Goal: Find specific page/section: Locate a particular part of the current website

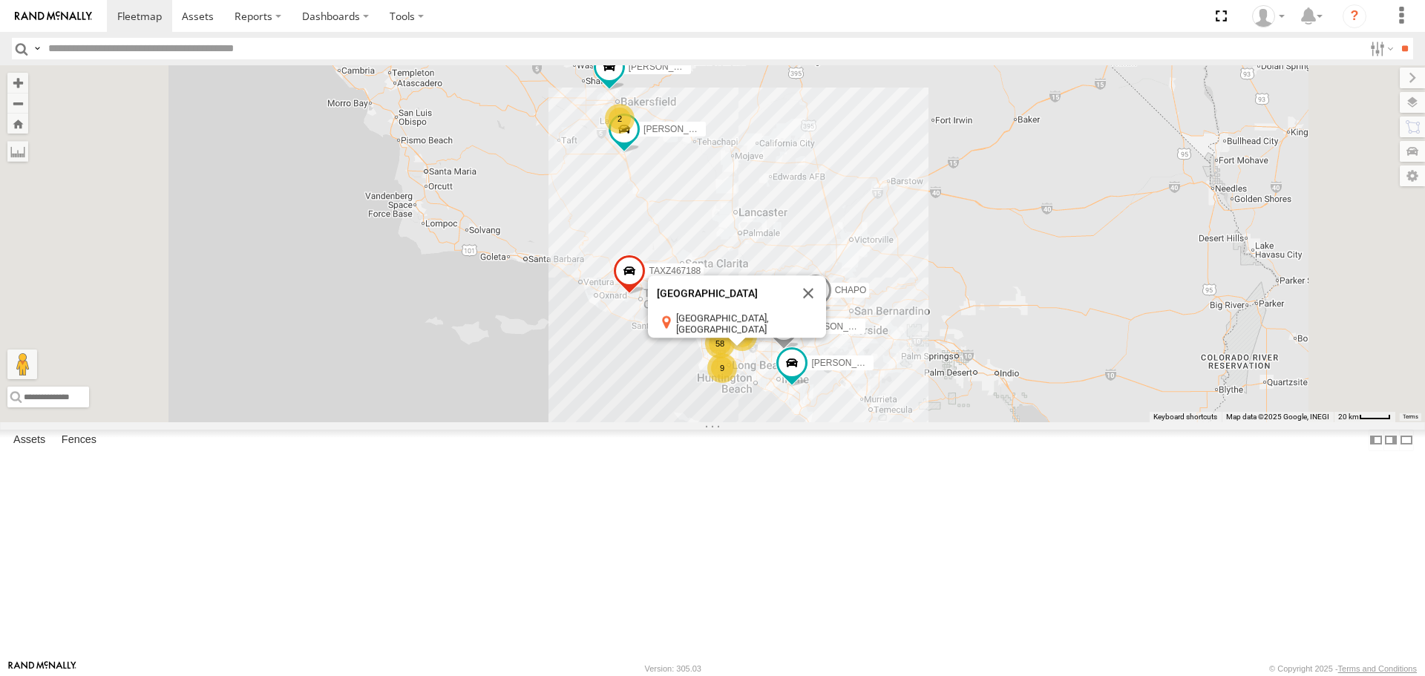
click at [826, 312] on button "Close" at bounding box center [809, 294] width 36 height 36
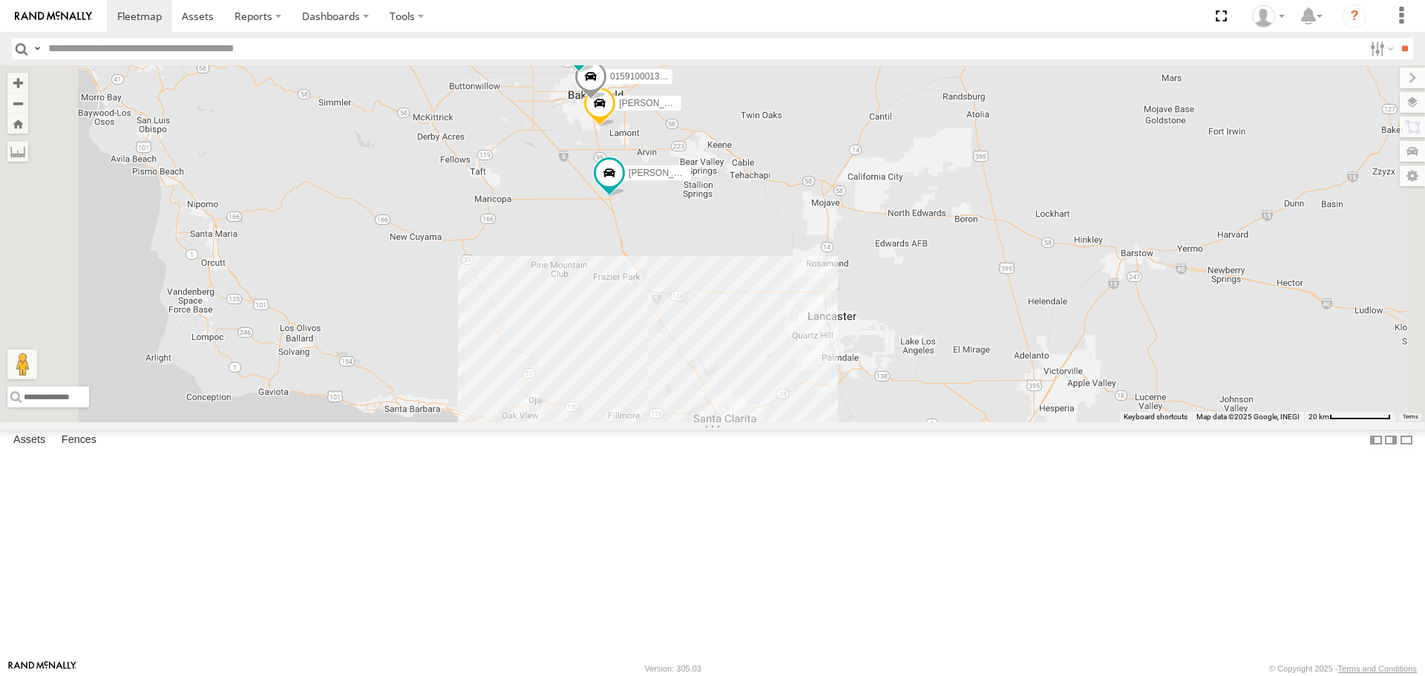
drag, startPoint x: 798, startPoint y: 329, endPoint x: 801, endPoint y: 356, distance: 26.9
click at [801, 356] on div "[PERSON_NAME] TAXZ467188 [PERSON_NAME]-1632 [PERSON_NAME] [PERSON_NAME]/T-1629 …" at bounding box center [712, 243] width 1425 height 356
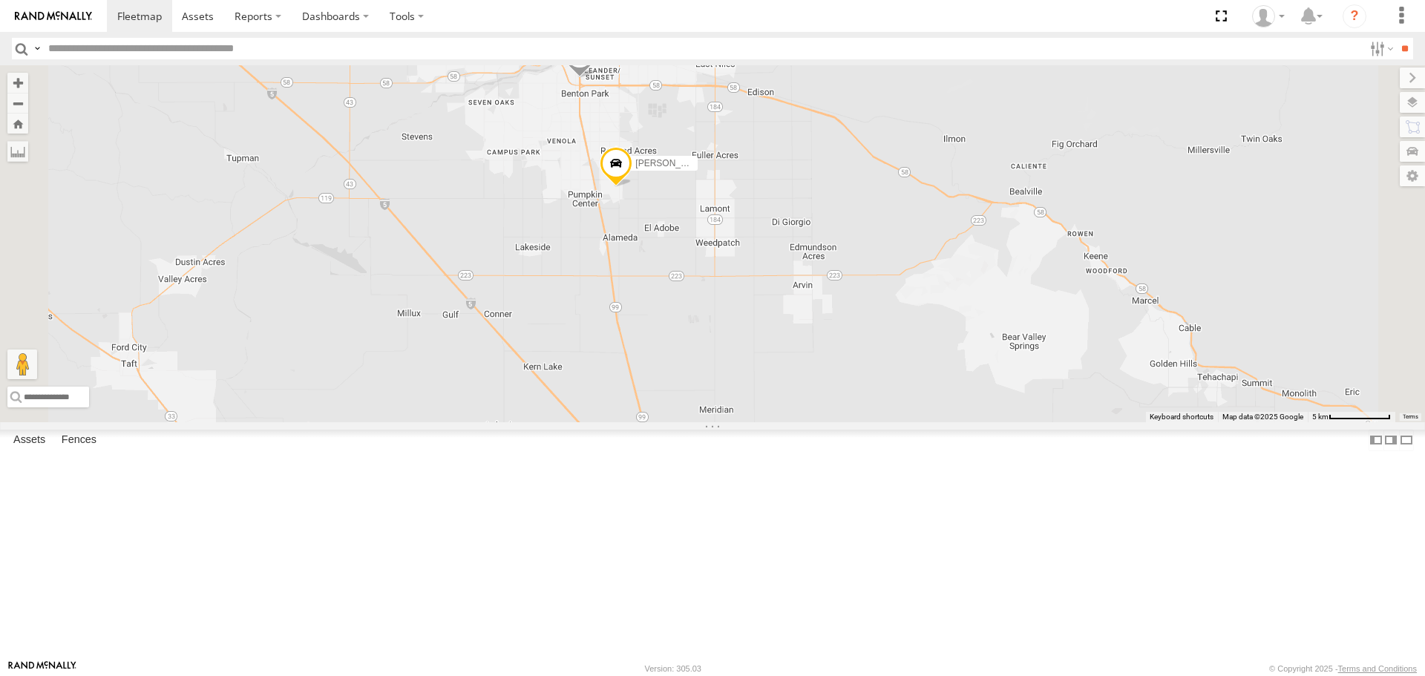
drag, startPoint x: 840, startPoint y: 174, endPoint x: 881, endPoint y: 412, distance: 241.8
click at [881, 412] on div "[PERSON_NAME] TAXZ467188 [PERSON_NAME] T-1632 [PERSON_NAME] [PERSON_NAME]/T-162…" at bounding box center [712, 243] width 1425 height 356
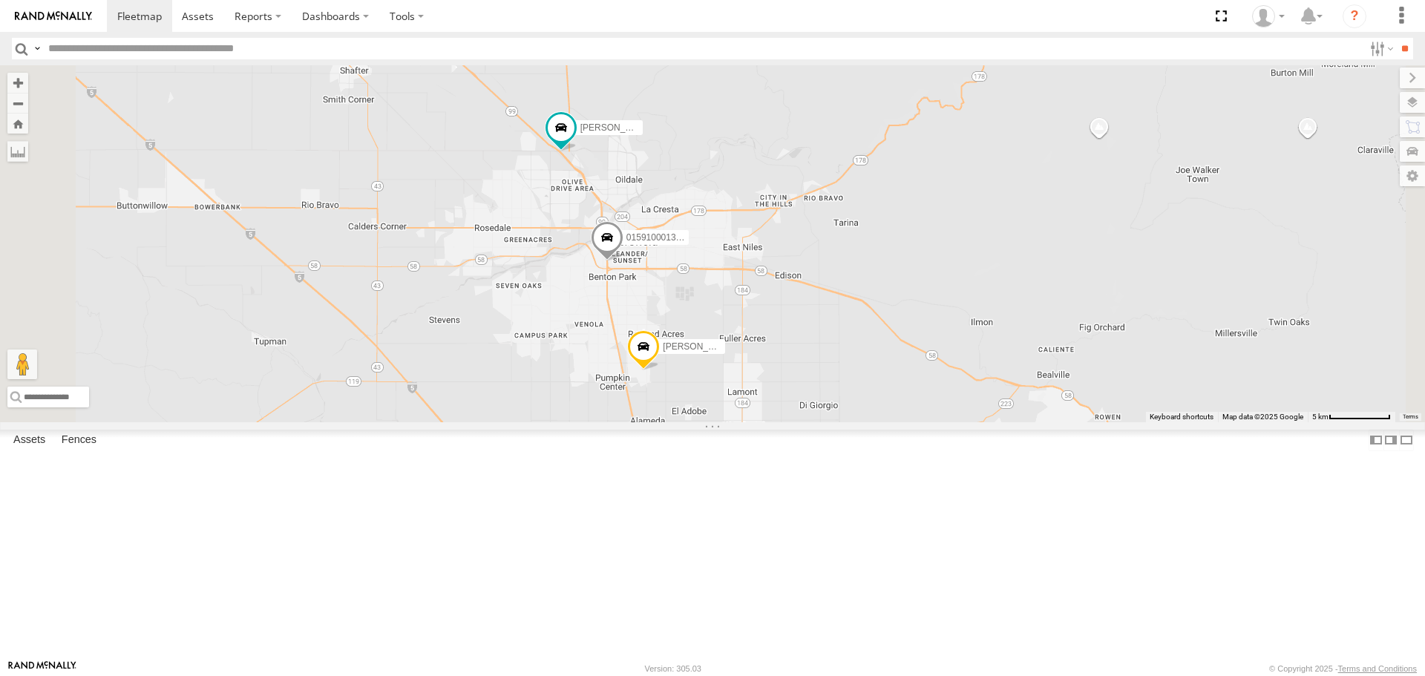
drag, startPoint x: 830, startPoint y: 266, endPoint x: 857, endPoint y: 452, distance: 187.6
click at [857, 422] on div "[PERSON_NAME] TAXZ467188 [PERSON_NAME] T-1632 [PERSON_NAME] [PERSON_NAME]/T-162…" at bounding box center [712, 243] width 1425 height 356
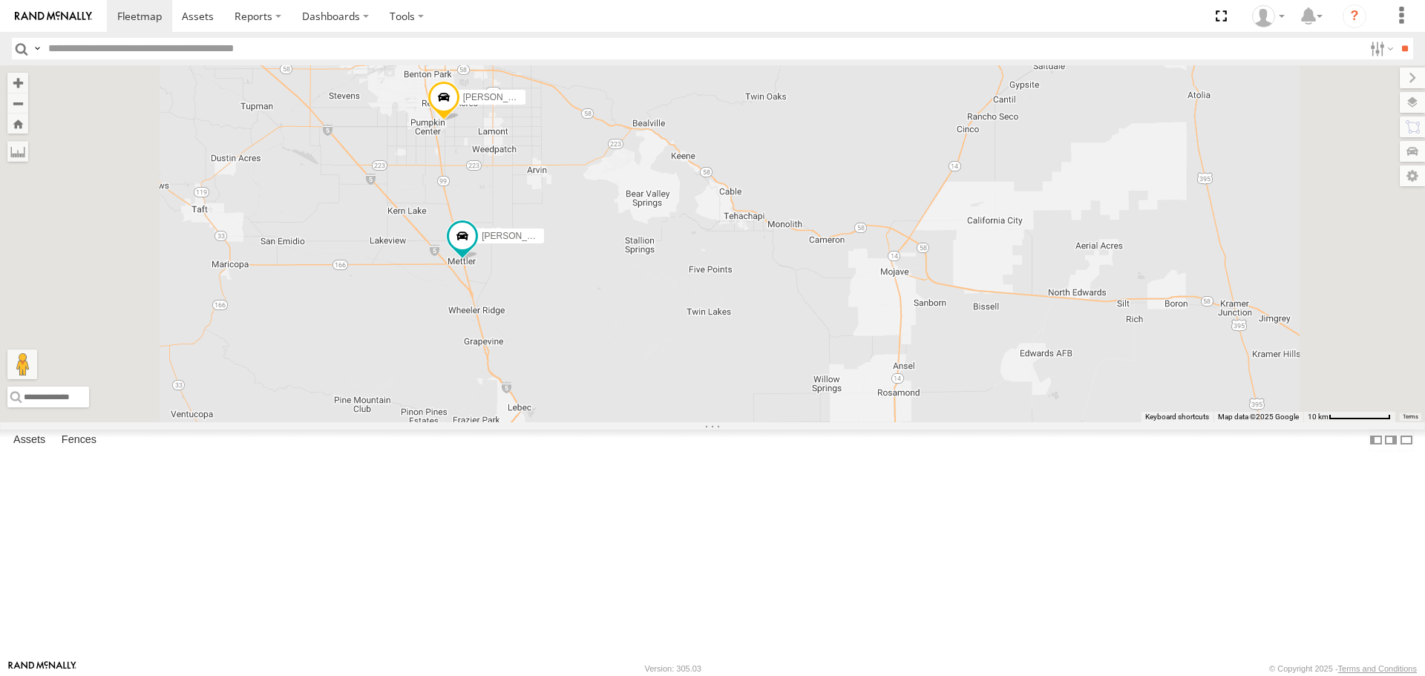
drag, startPoint x: 900, startPoint y: 549, endPoint x: 925, endPoint y: 206, distance: 343.8
click at [923, 206] on div "[PERSON_NAME] TAXZ467188 [PERSON_NAME] T-1632 [PERSON_NAME] [PERSON_NAME]/T-162…" at bounding box center [712, 243] width 1425 height 356
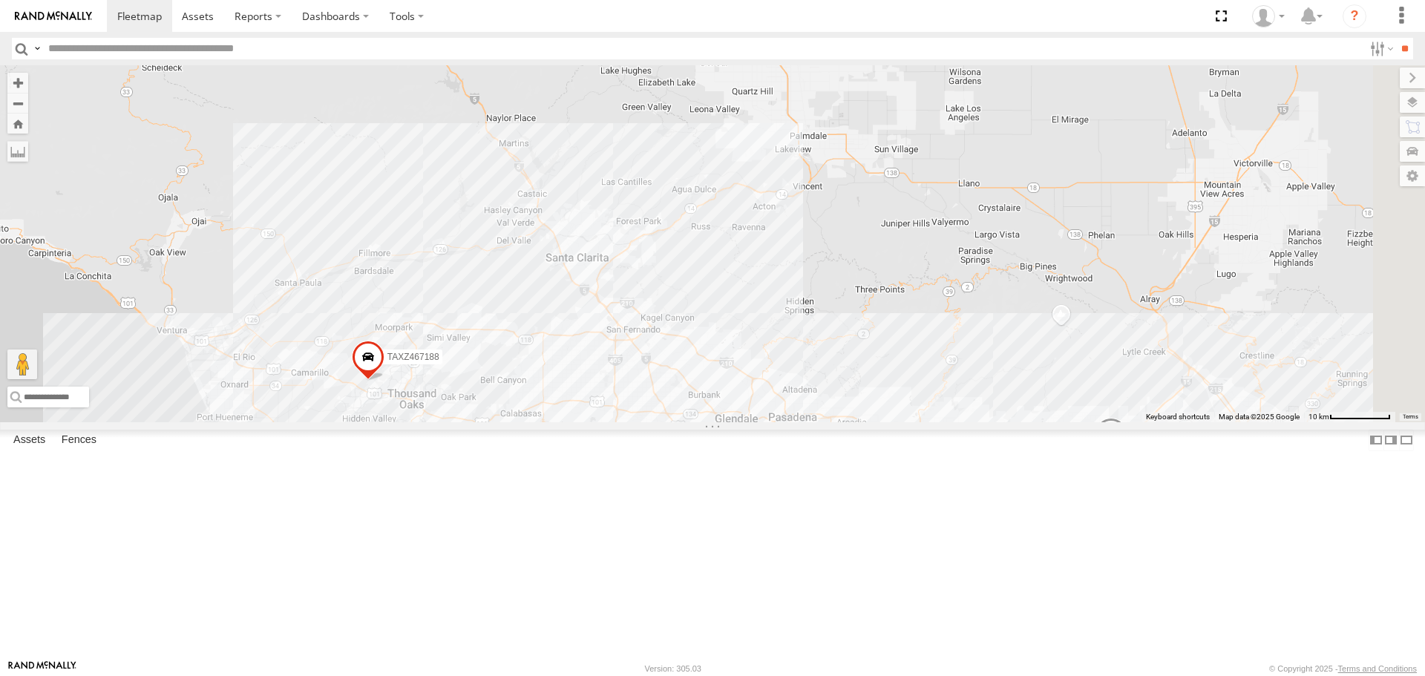
drag, startPoint x: 1010, startPoint y: 584, endPoint x: 852, endPoint y: 86, distance: 522.6
click at [868, 147] on div "[PERSON_NAME] TAXZ467188 [PERSON_NAME] T-1632 [PERSON_NAME] [PERSON_NAME]/T-162…" at bounding box center [712, 243] width 1425 height 356
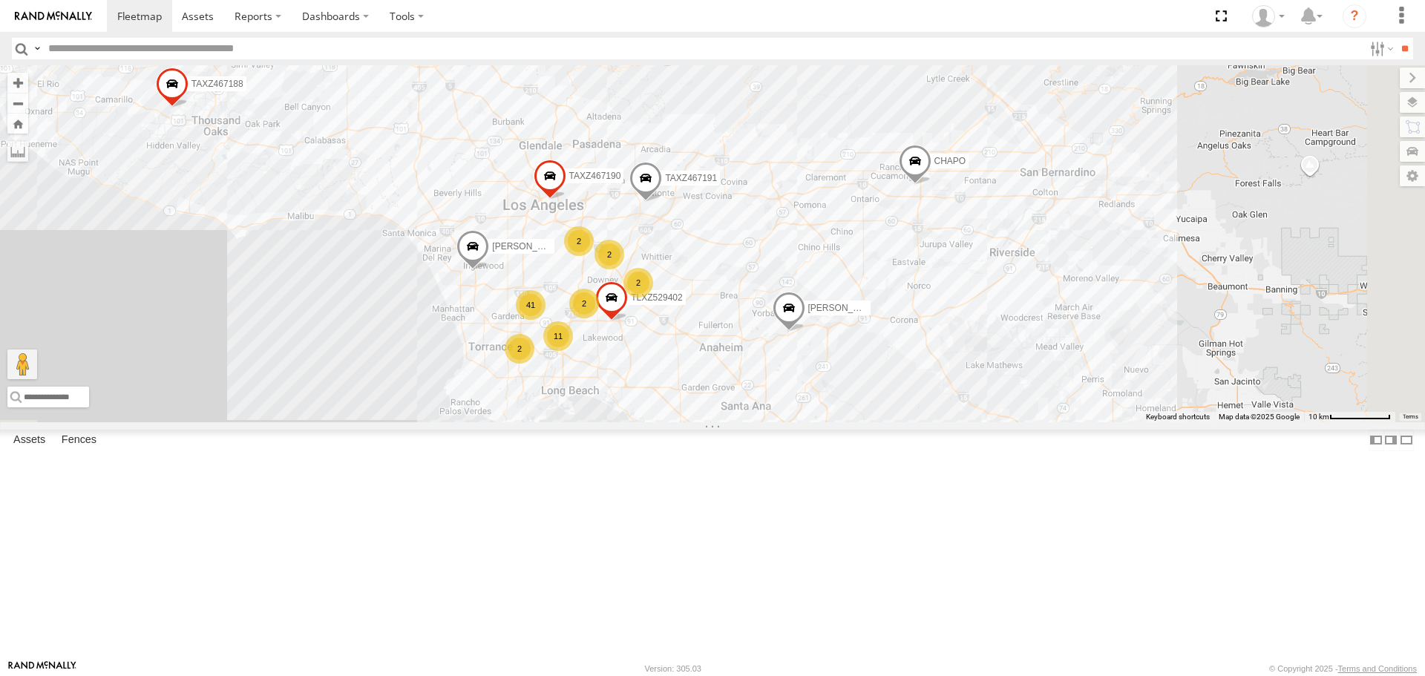
drag, startPoint x: 1007, startPoint y: 553, endPoint x: 835, endPoint y: 340, distance: 273.5
click at [835, 340] on div "[PERSON_NAME] TAXZ467188 [PERSON_NAME]-1632 [PERSON_NAME] [PERSON_NAME]/T-1629 …" at bounding box center [712, 243] width 1425 height 356
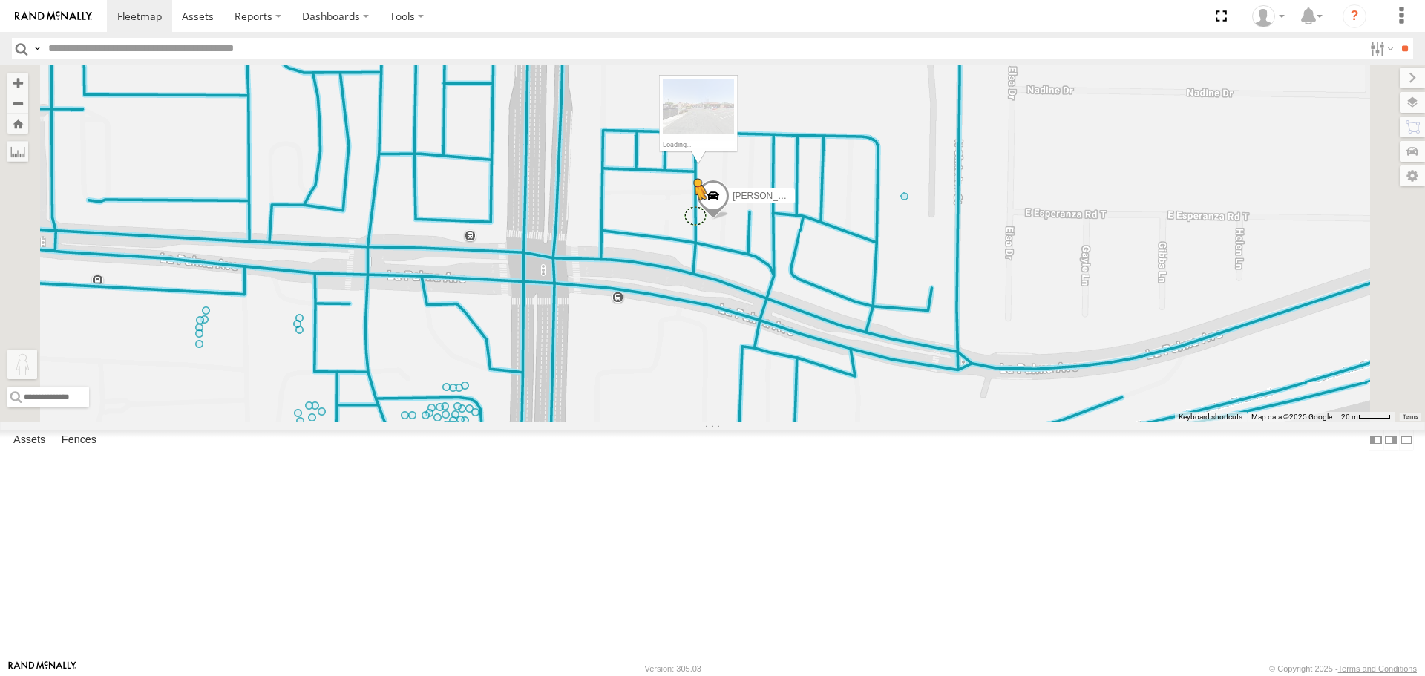
drag, startPoint x: 398, startPoint y: 603, endPoint x: 882, endPoint y: 334, distance: 553.6
click at [882, 334] on div "[PERSON_NAME] TAXZ467188 [PERSON_NAME] T-1632 [PERSON_NAME] [PERSON_NAME]/T-162…" at bounding box center [712, 243] width 1425 height 356
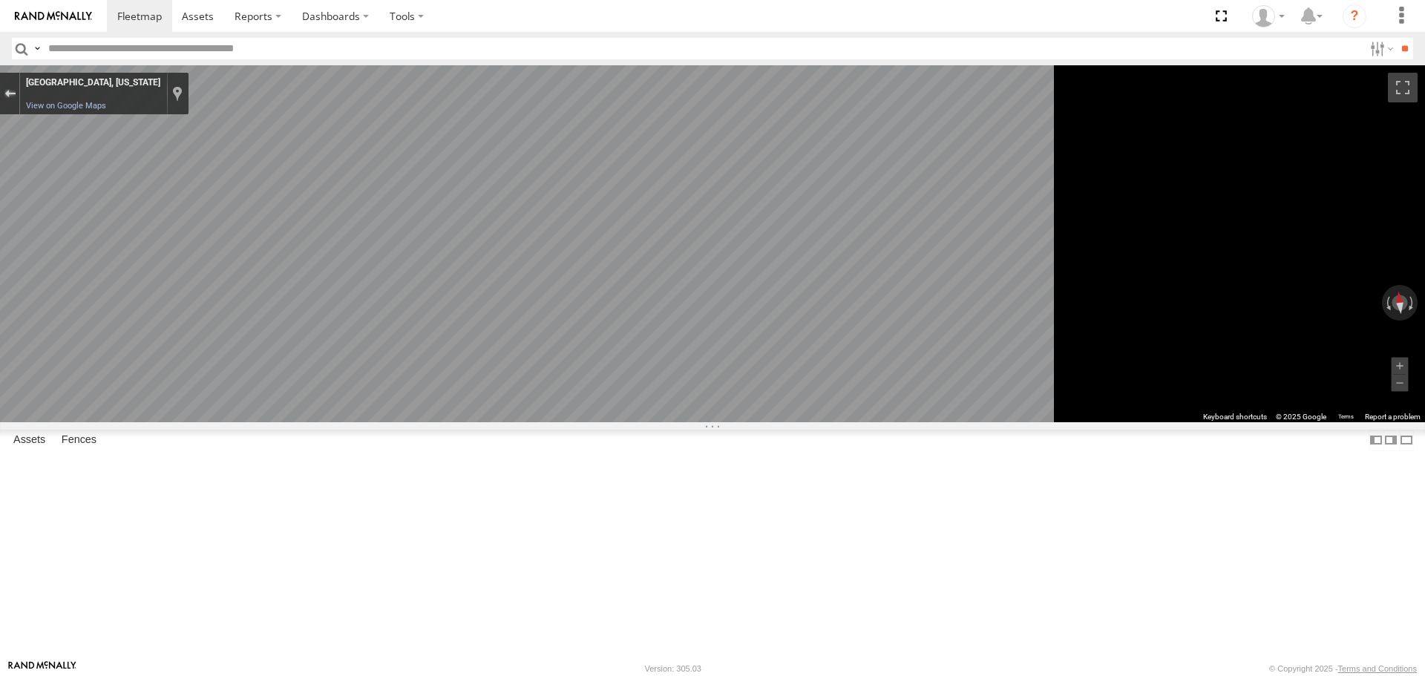
click at [16, 94] on div "Exit the Street View" at bounding box center [9, 93] width 11 height 9
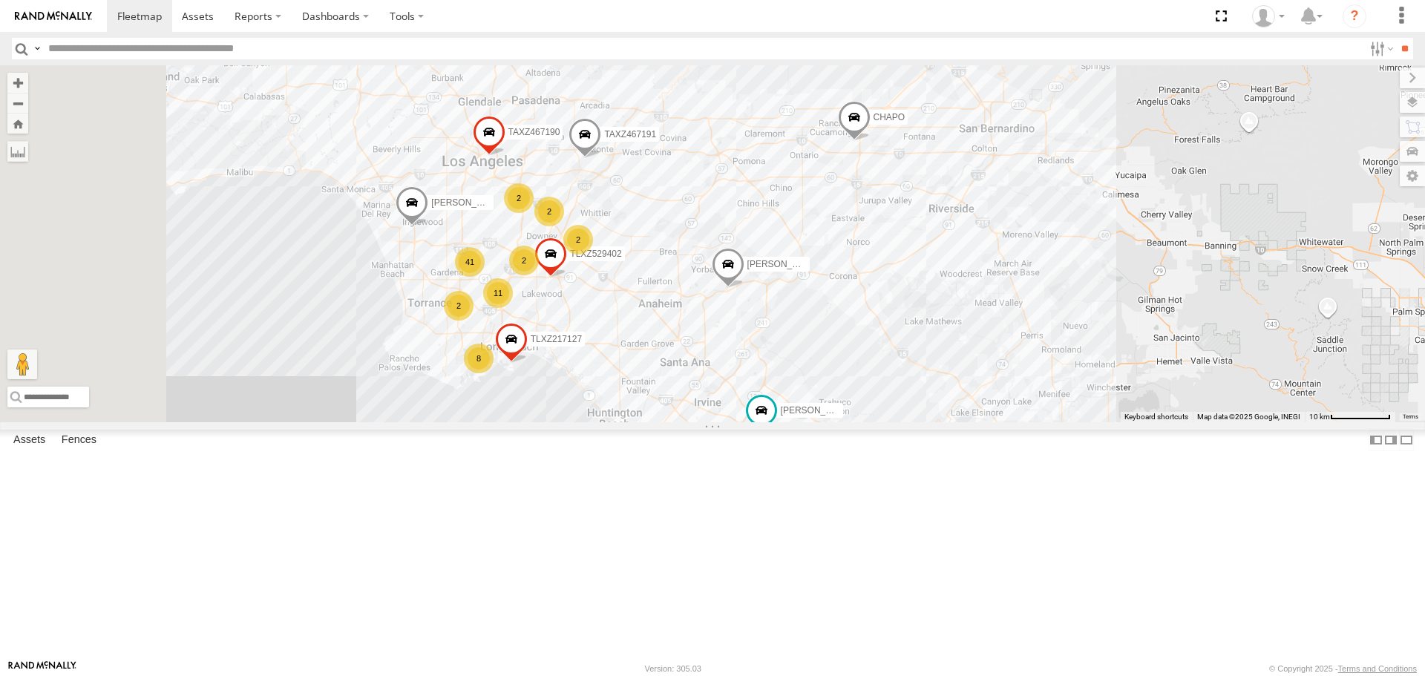
drag, startPoint x: 609, startPoint y: 349, endPoint x: 784, endPoint y: 416, distance: 187.8
click at [784, 416] on div "[PERSON_NAME] TAXZ467188 [PERSON_NAME] T-1632 [PERSON_NAME] [PERSON_NAME]/T-162…" at bounding box center [712, 243] width 1425 height 356
click at [740, 422] on div "[PERSON_NAME] TAXZ467188 [PERSON_NAME] T-1632 [PERSON_NAME] [PERSON_NAME]/T-162…" at bounding box center [712, 243] width 1425 height 356
click at [1070, 422] on div "[PERSON_NAME] TAXZ467188 [PERSON_NAME] T-1632 [PERSON_NAME] [PERSON_NAME]/T-162…" at bounding box center [712, 243] width 1425 height 356
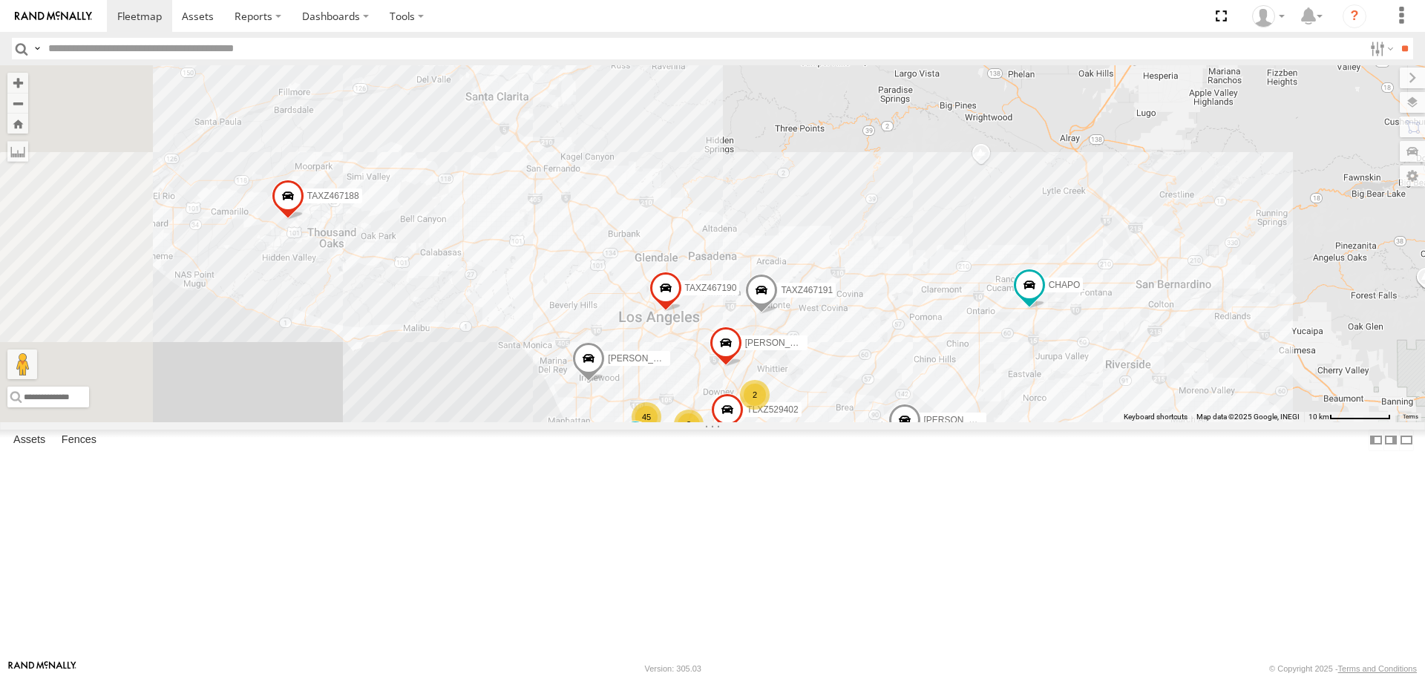
drag, startPoint x: 966, startPoint y: 537, endPoint x: 1093, endPoint y: 472, distance: 142.8
click at [1093, 422] on div "[PERSON_NAME] TAXZ467188 [PERSON_NAME] [PERSON_NAME]/T-1628 [PERSON_NAME]-1632 …" at bounding box center [712, 243] width 1425 height 356
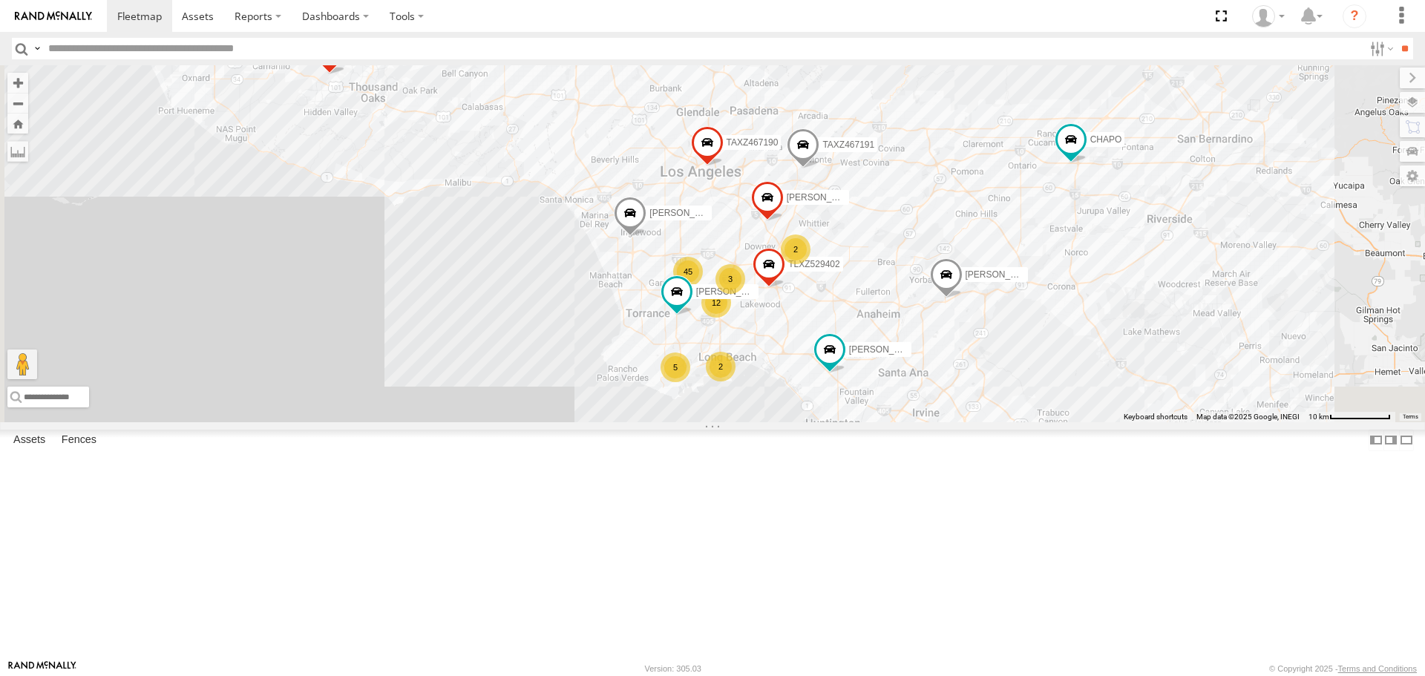
drag, startPoint x: 1066, startPoint y: 543, endPoint x: 1092, endPoint y: 428, distance: 118.0
click at [1092, 422] on div "[PERSON_NAME] TAXZ467188 [PERSON_NAME] [PERSON_NAME]/T-1628 [PERSON_NAME]-1632 …" at bounding box center [712, 243] width 1425 height 356
